Goal: Transaction & Acquisition: Purchase product/service

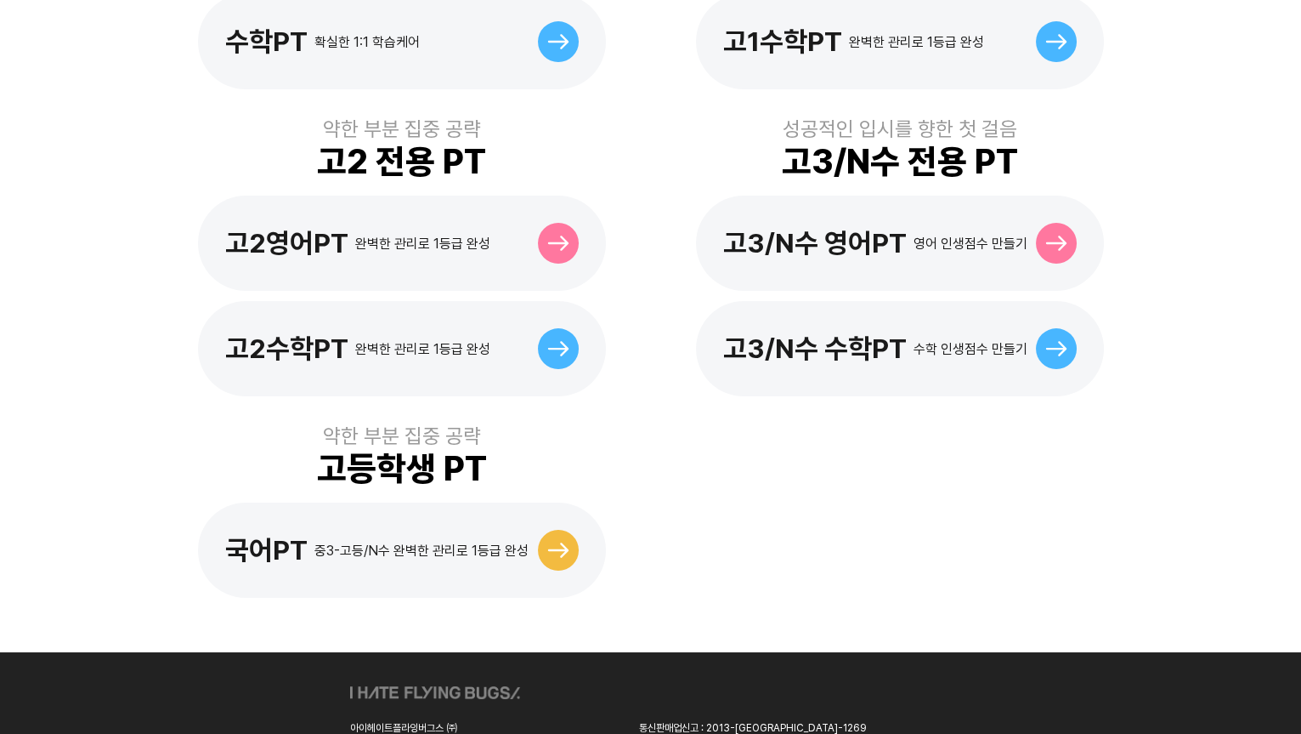
scroll to position [773, 0]
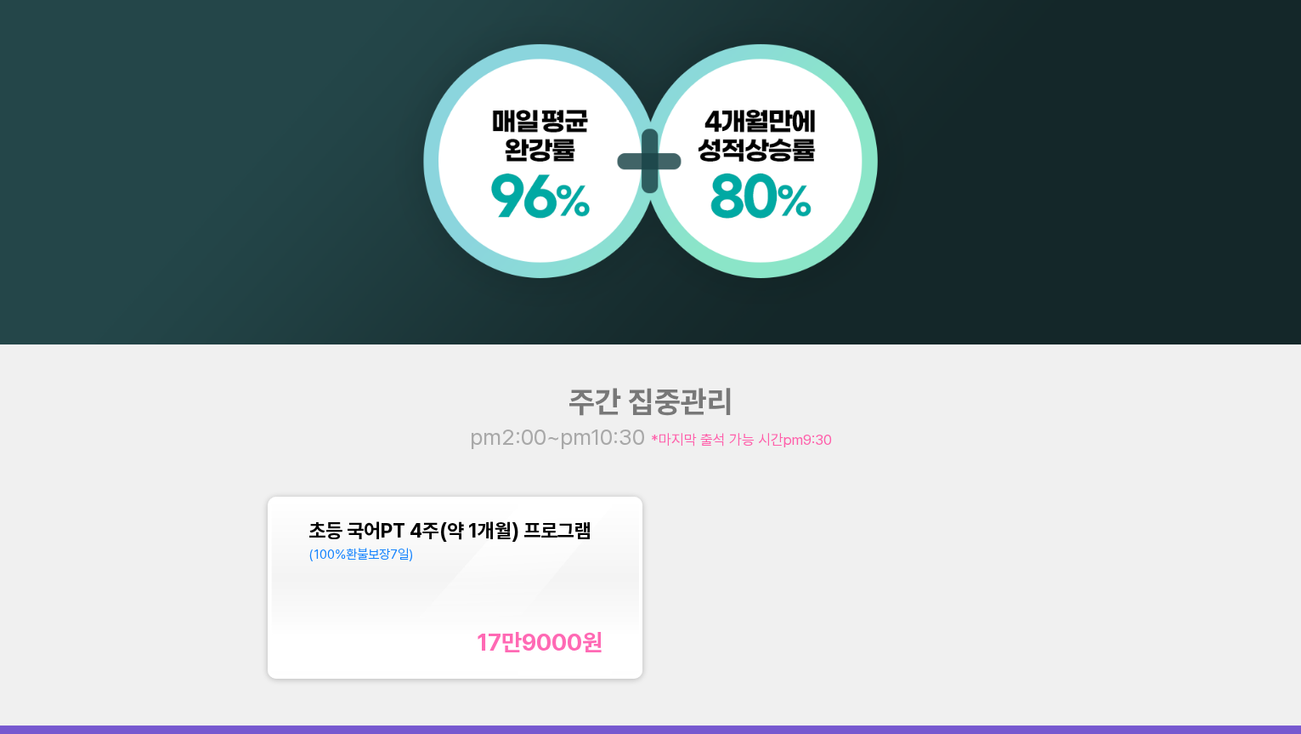
scroll to position [1854, 0]
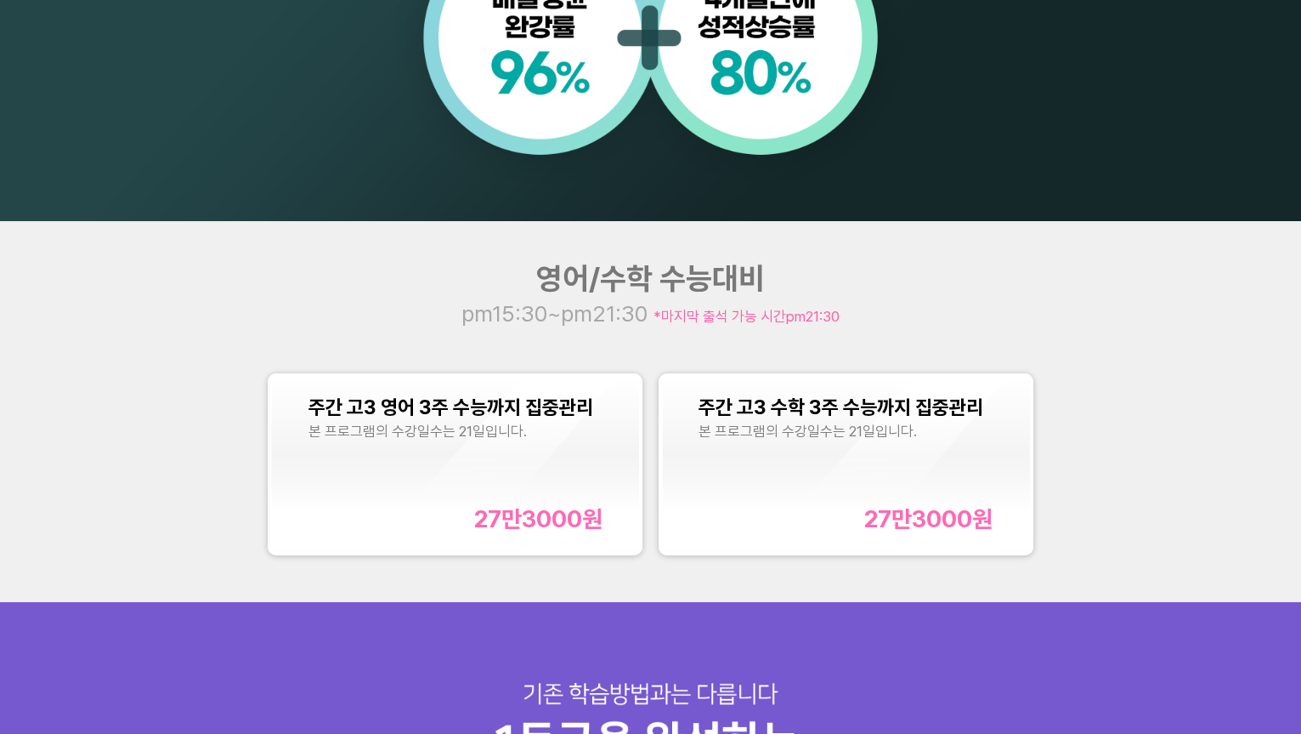
scroll to position [1545, 0]
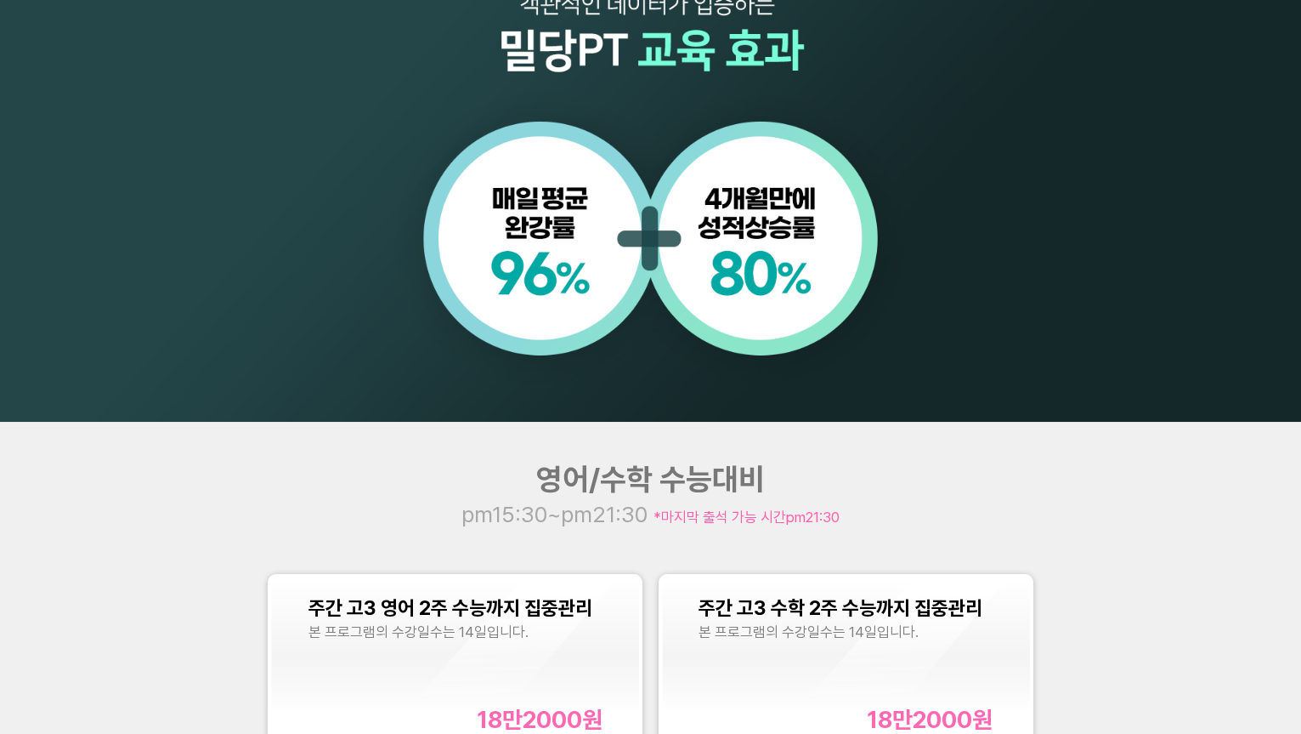
scroll to position [1468, 0]
